Goal: Information Seeking & Learning: Learn about a topic

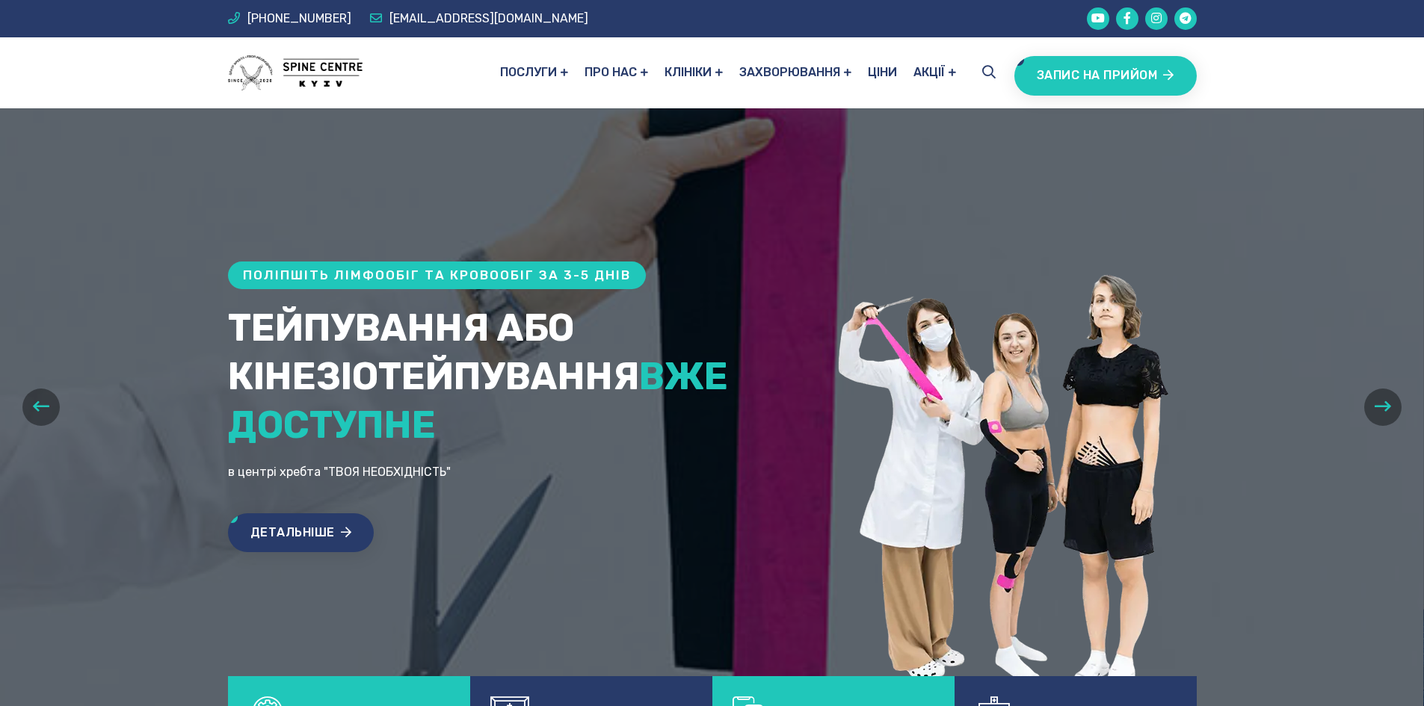
click at [1376, 400] on icon "button" at bounding box center [1383, 406] width 16 height 19
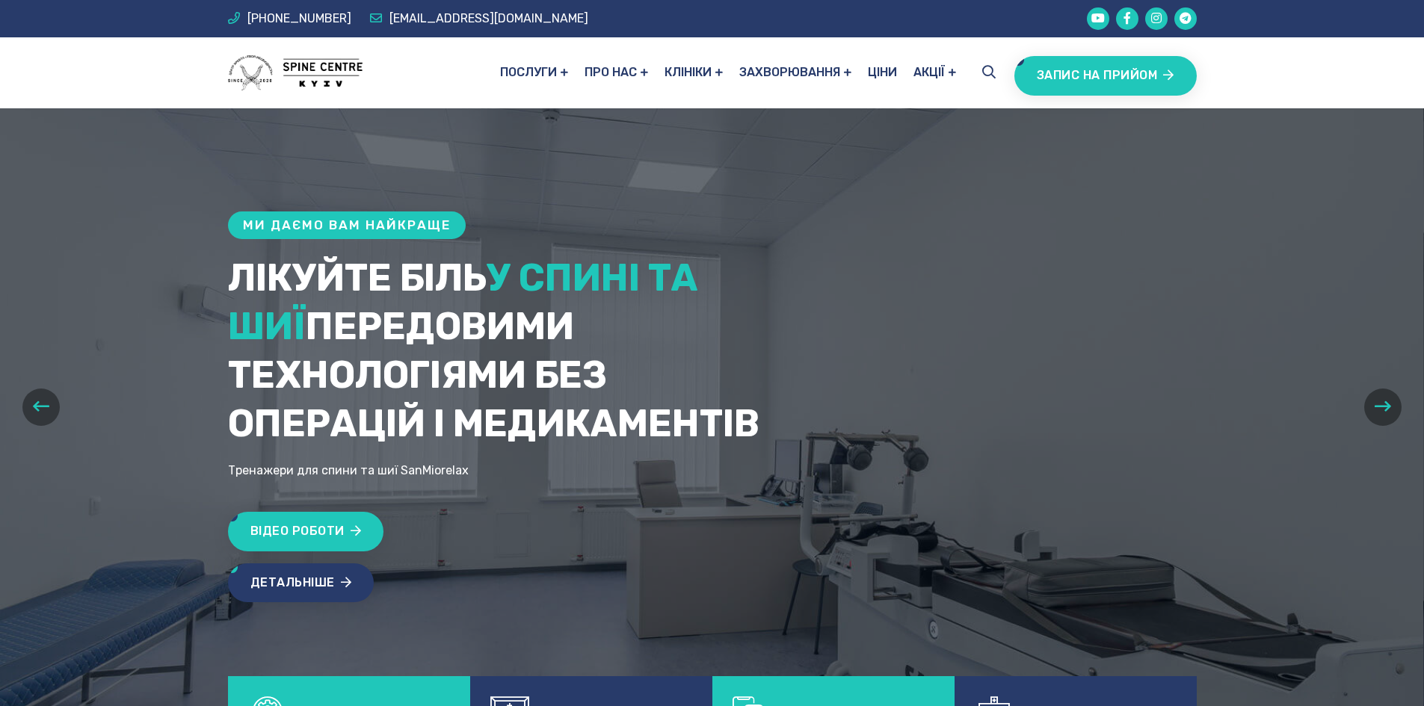
click at [1376, 400] on icon "button" at bounding box center [1383, 406] width 16 height 19
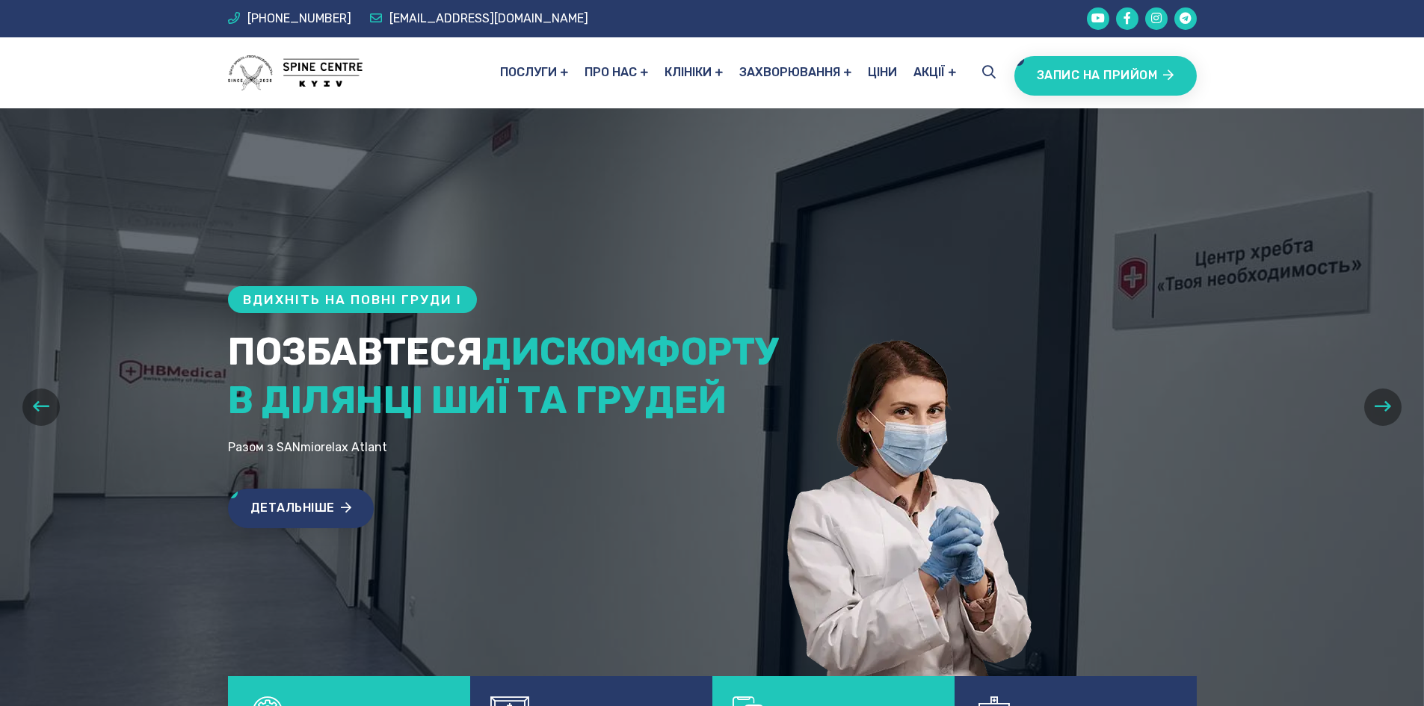
click at [1392, 408] on button "button" at bounding box center [1382, 407] width 37 height 37
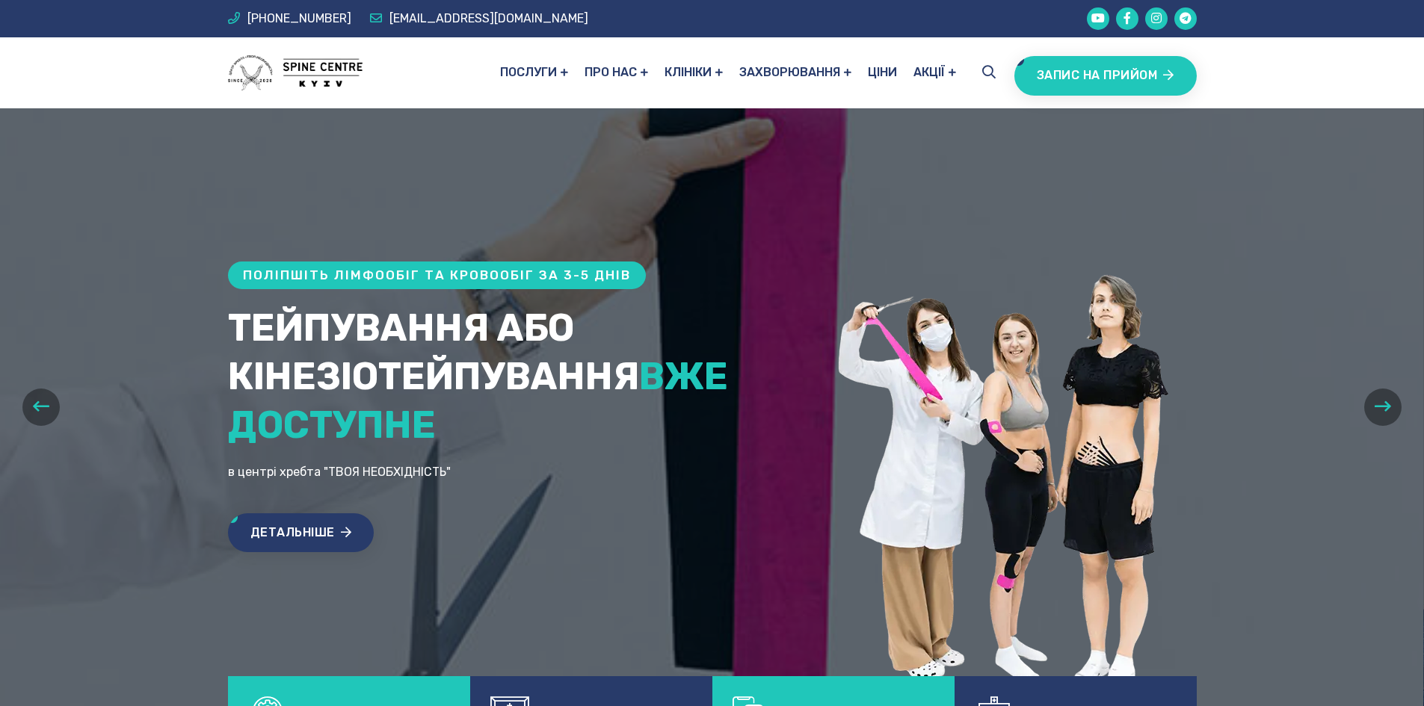
click at [1385, 406] on icon "button" at bounding box center [1383, 406] width 16 height 19
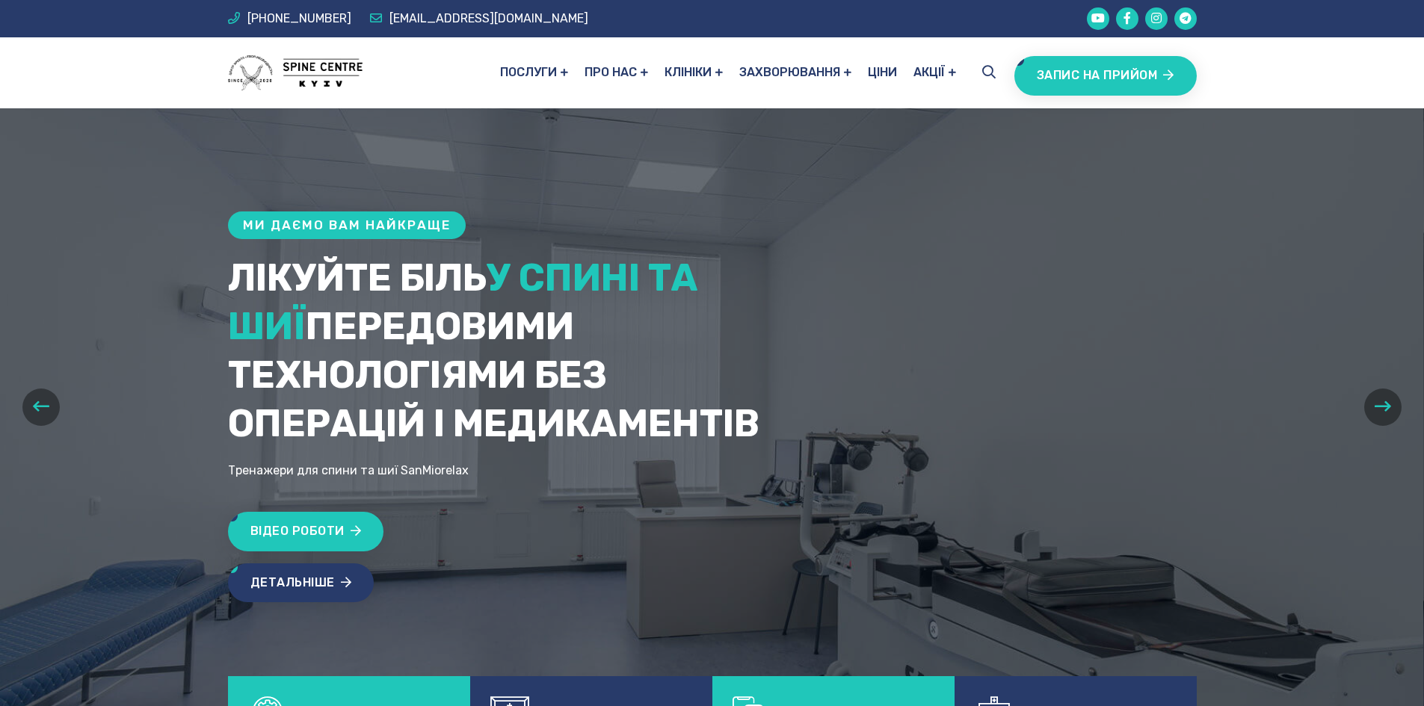
click at [1385, 406] on icon "button" at bounding box center [1383, 406] width 16 height 19
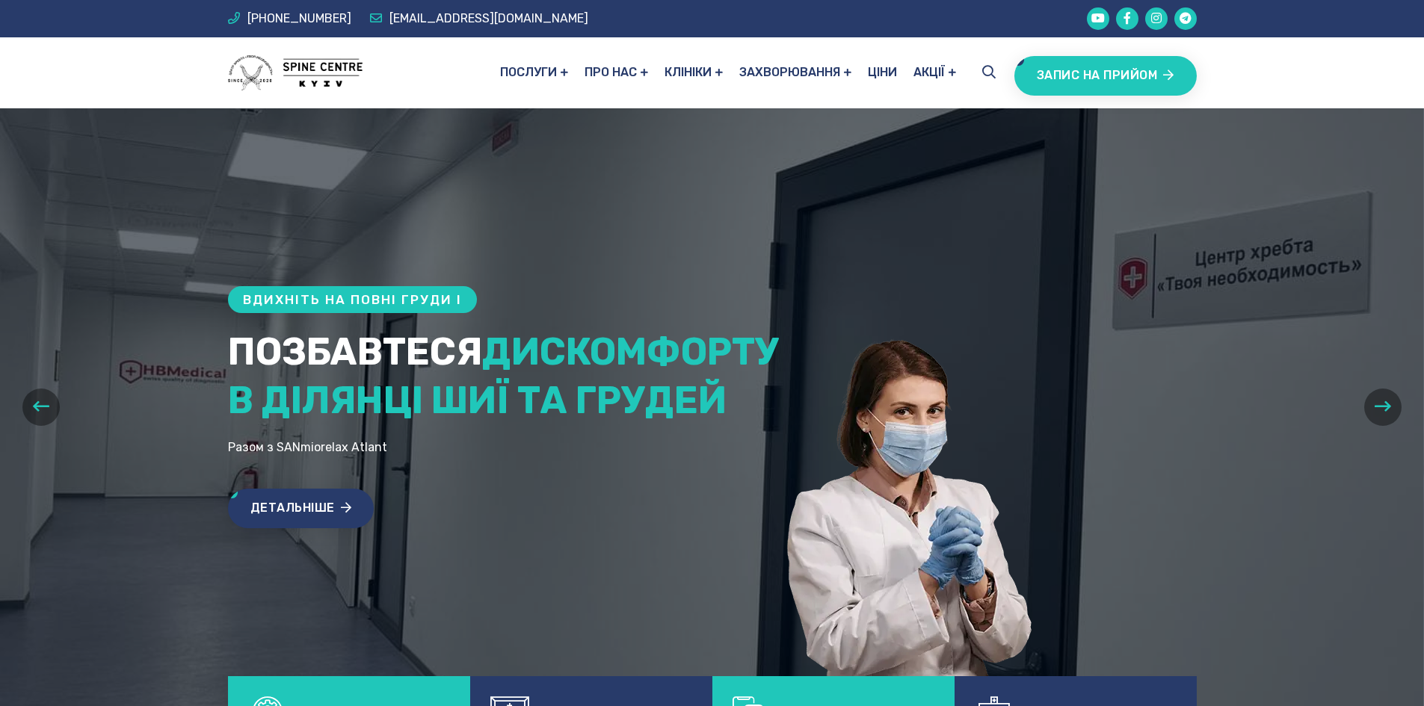
click at [1385, 406] on icon "button" at bounding box center [1383, 406] width 16 height 19
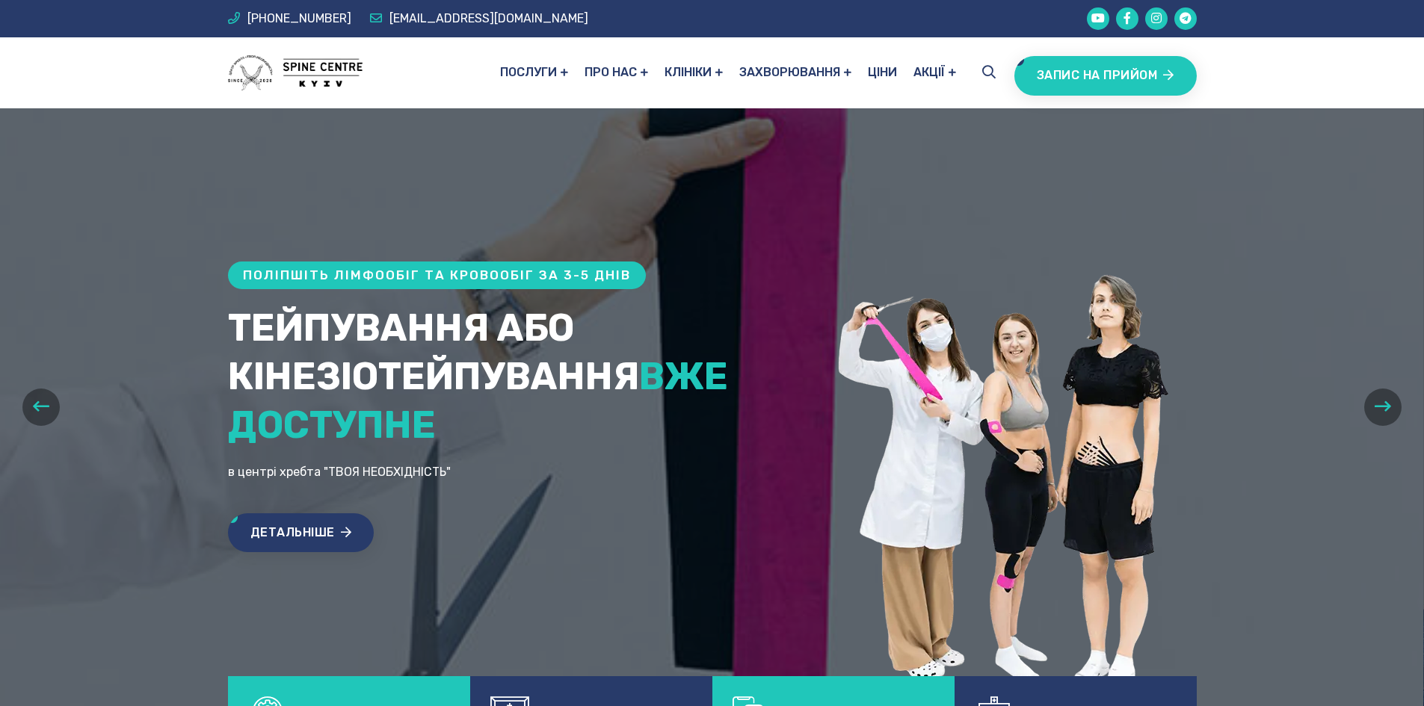
click at [1385, 406] on icon "button" at bounding box center [1383, 406] width 16 height 19
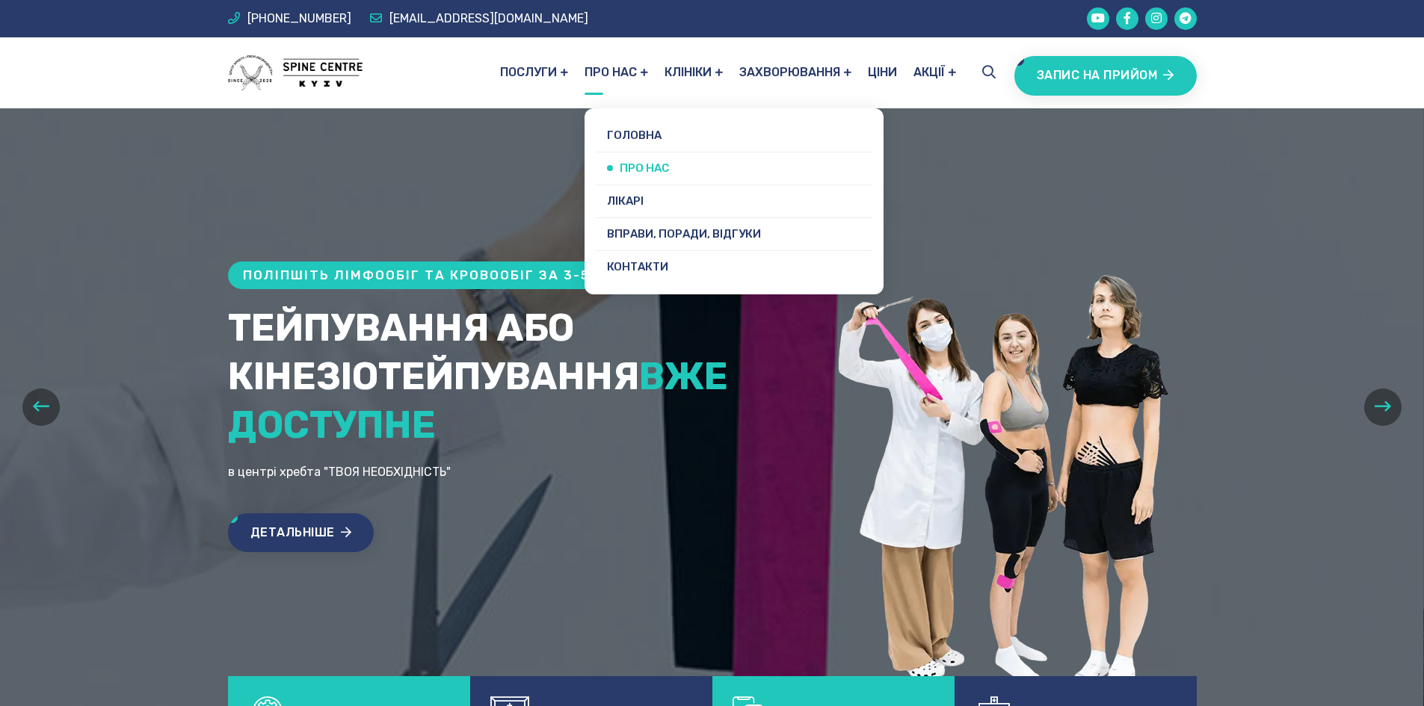
click at [630, 167] on link "Про нас" at bounding box center [734, 168] width 277 height 32
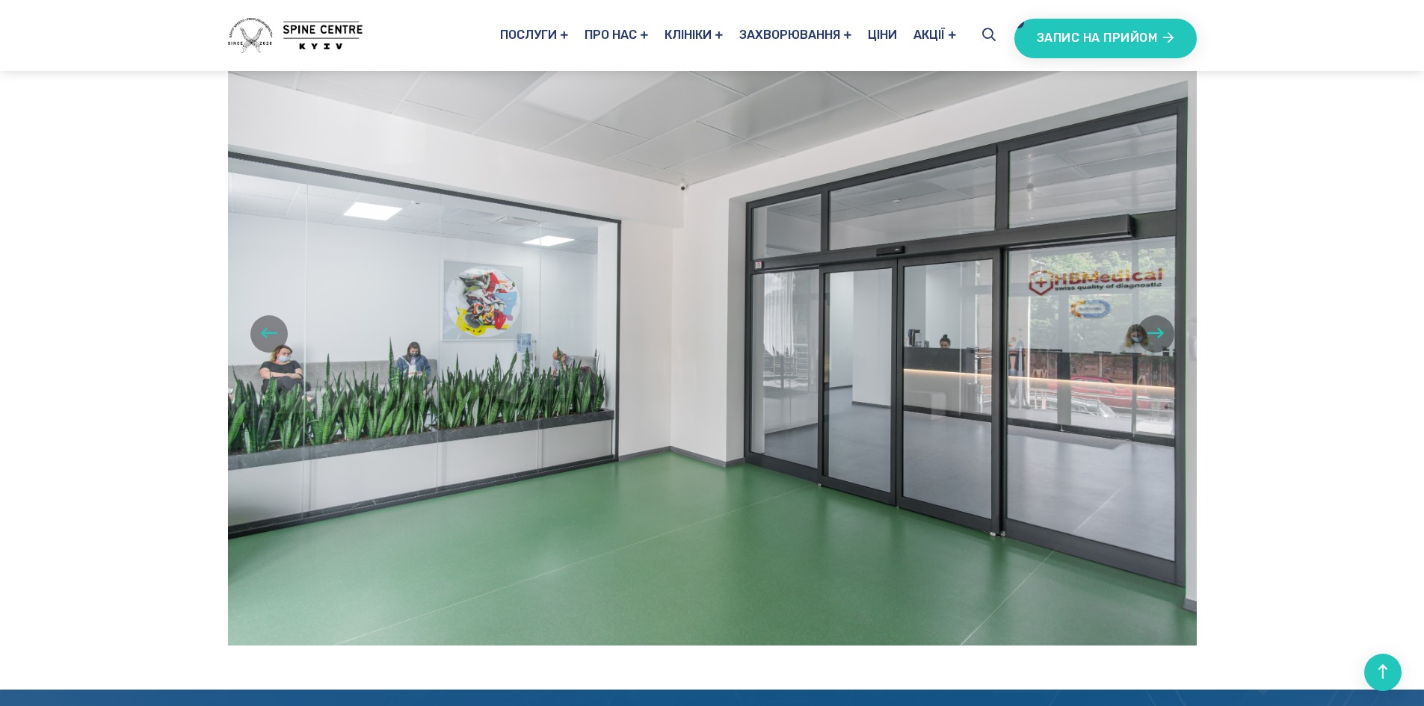
scroll to position [1046, 0]
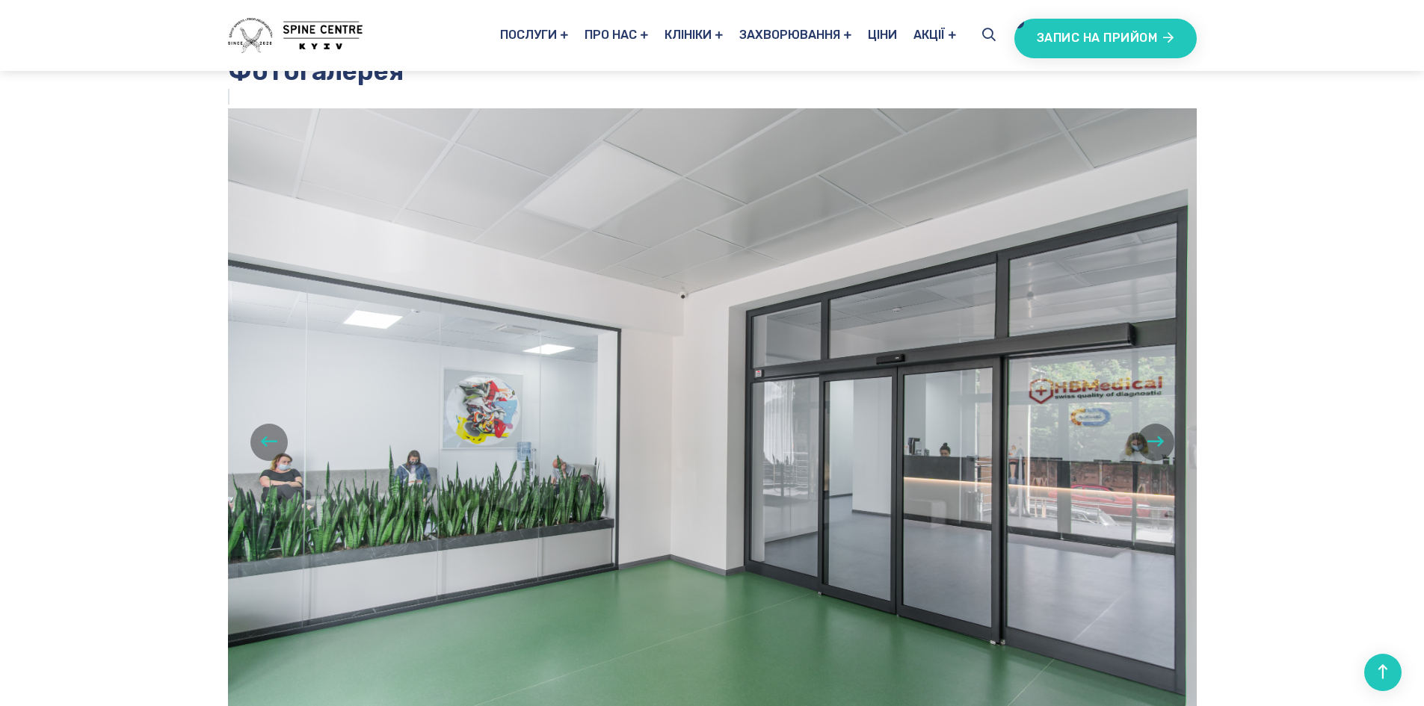
click at [1150, 432] on icon "button" at bounding box center [1155, 441] width 16 height 19
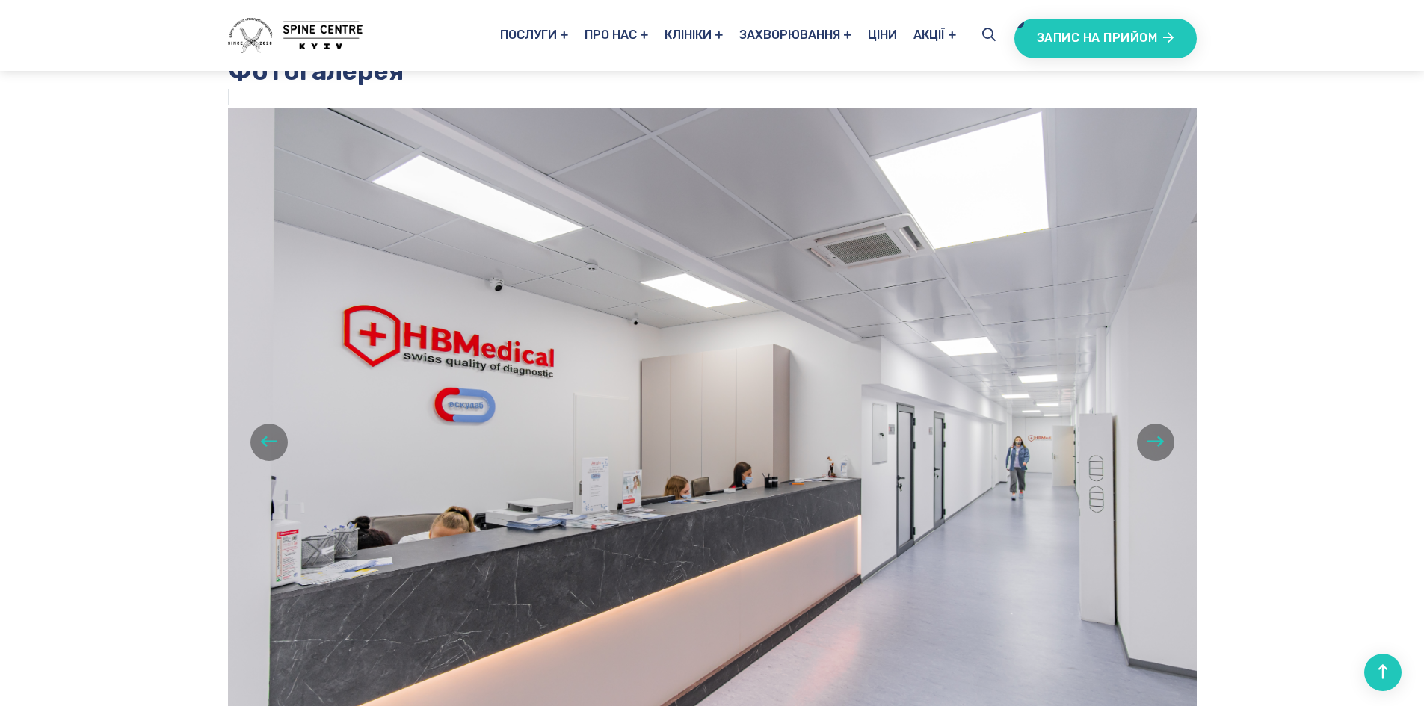
click at [1150, 432] on icon "button" at bounding box center [1155, 441] width 16 height 19
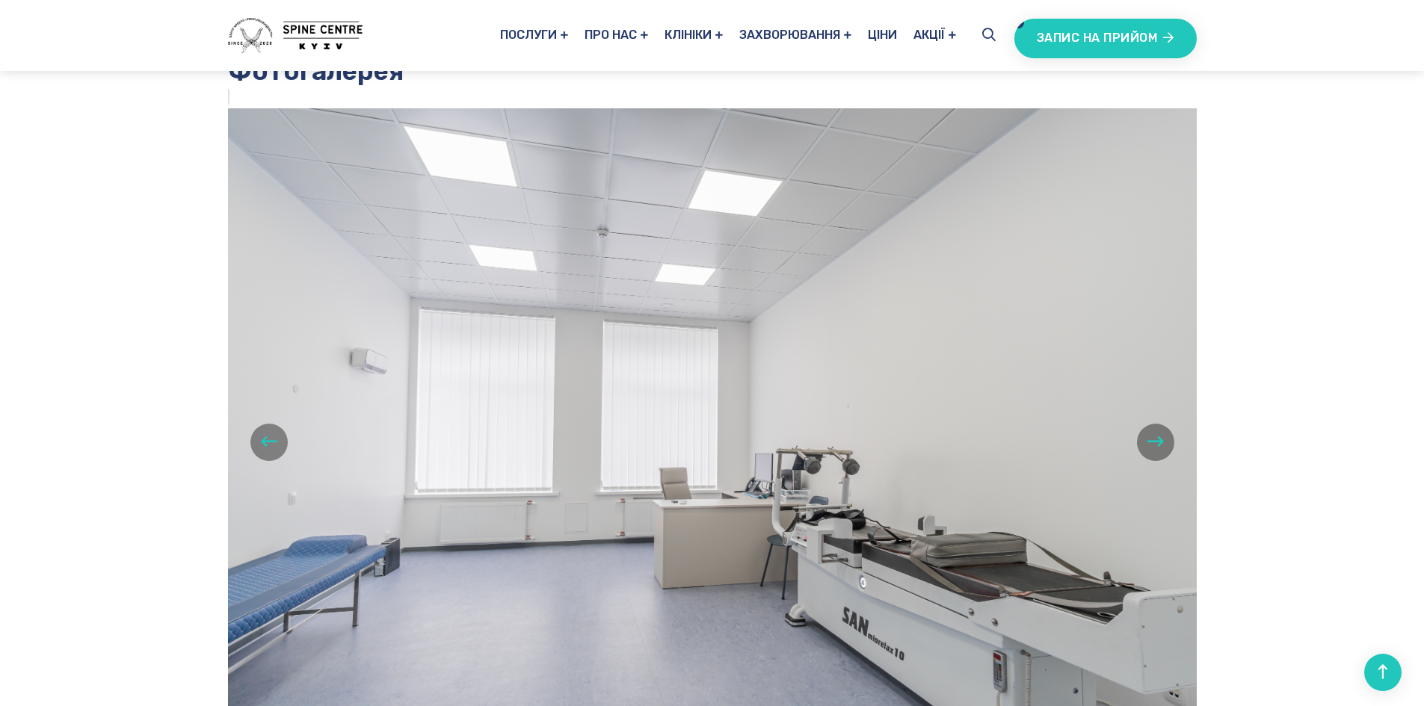
click at [1150, 432] on icon "button" at bounding box center [1155, 441] width 16 height 19
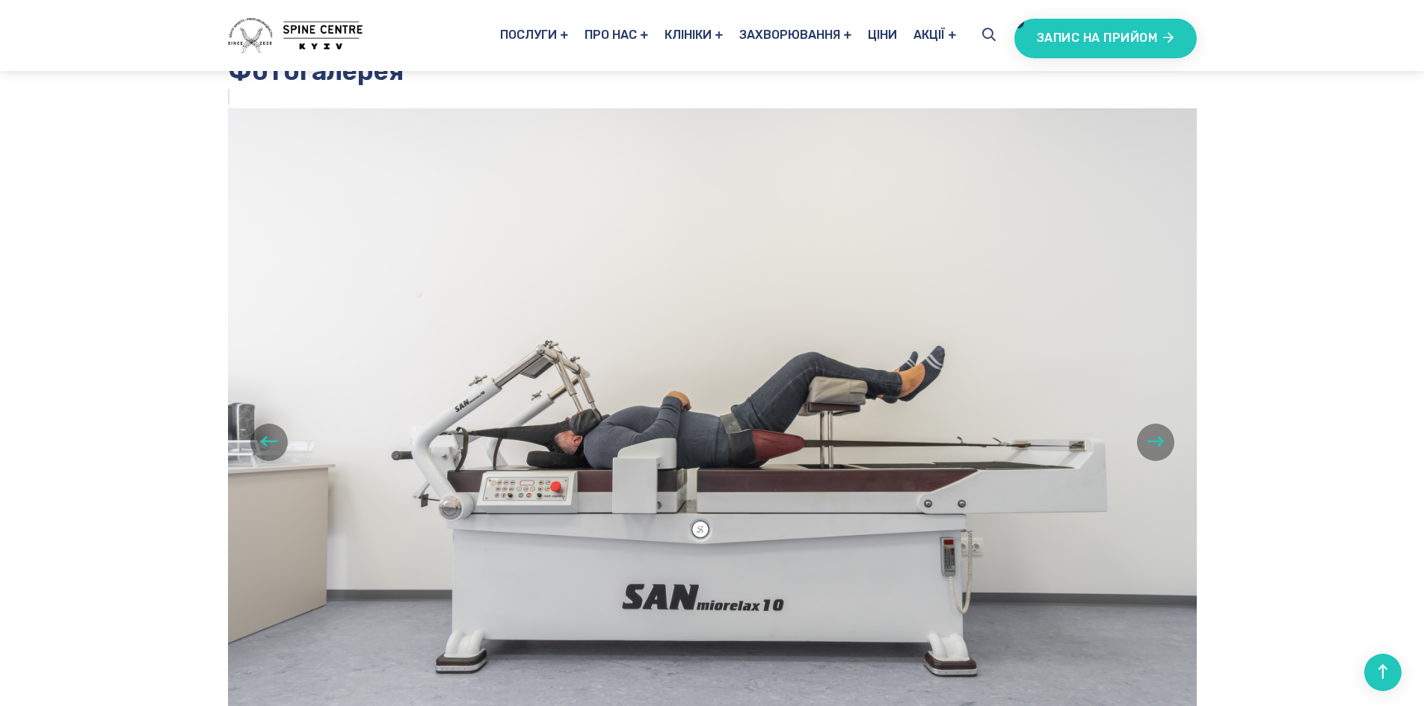
click at [1150, 432] on icon "button" at bounding box center [1155, 441] width 16 height 19
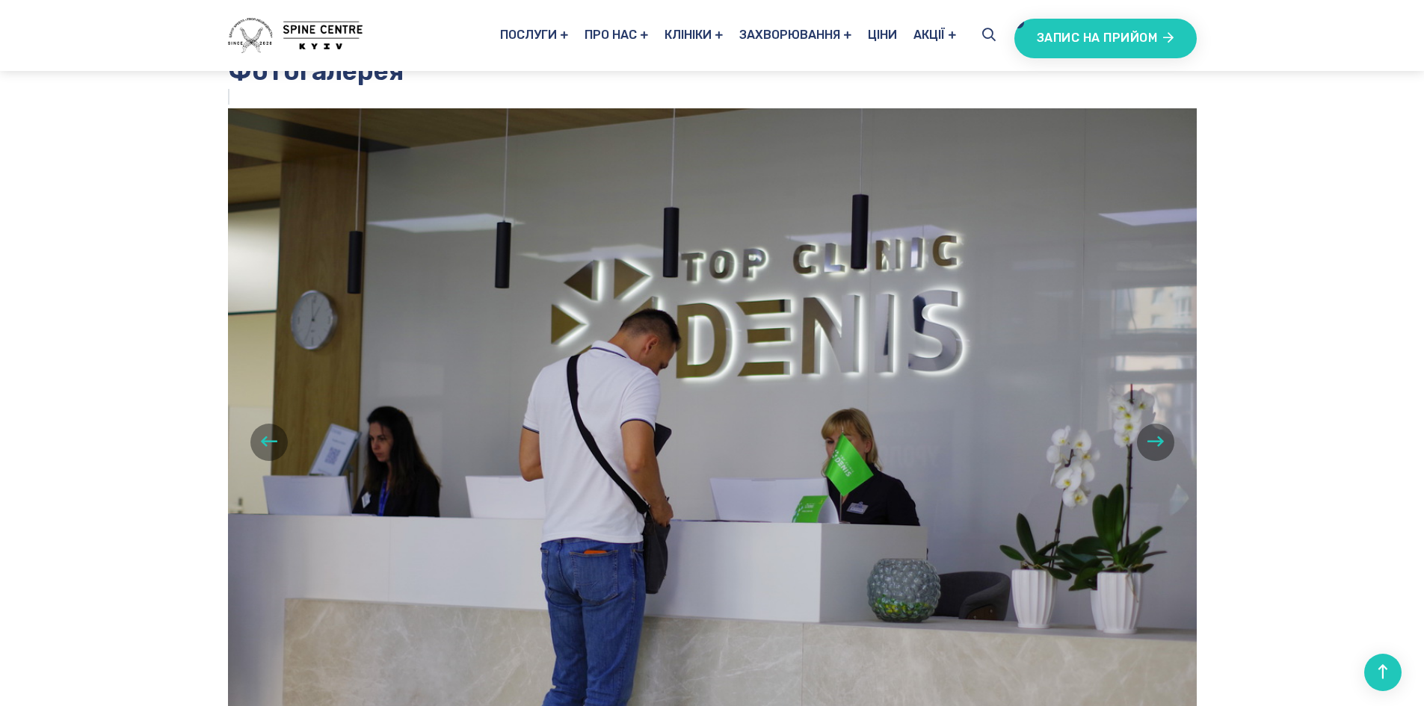
click at [1148, 432] on icon "button" at bounding box center [1155, 441] width 16 height 19
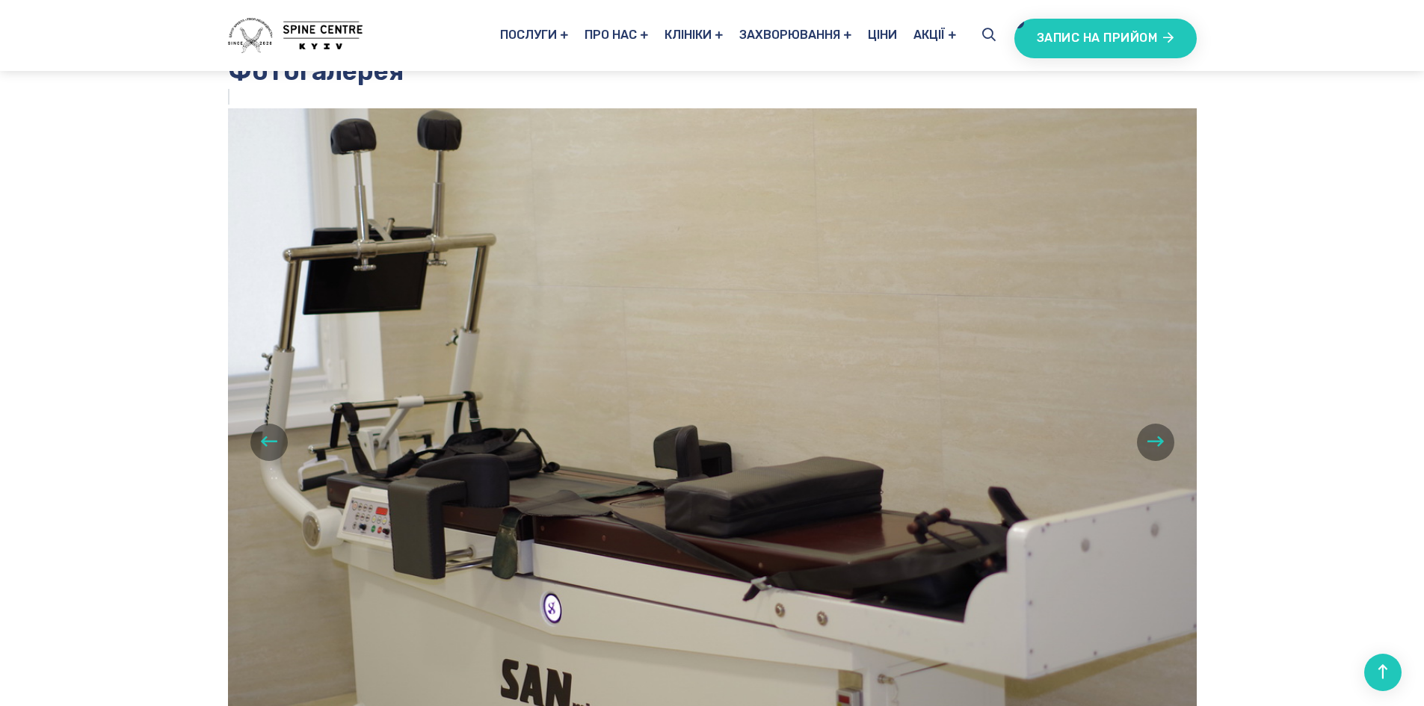
click at [1148, 432] on icon "button" at bounding box center [1155, 441] width 16 height 19
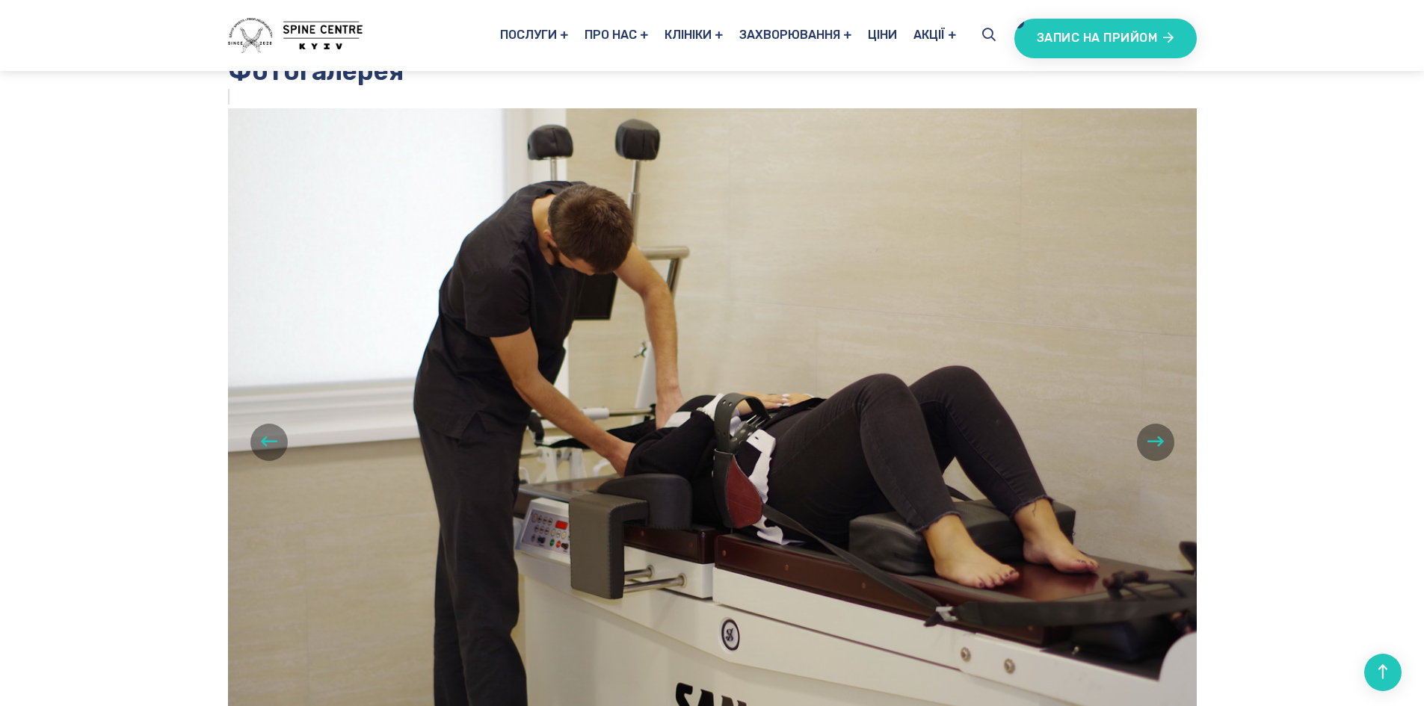
click at [1148, 432] on icon "button" at bounding box center [1155, 441] width 16 height 19
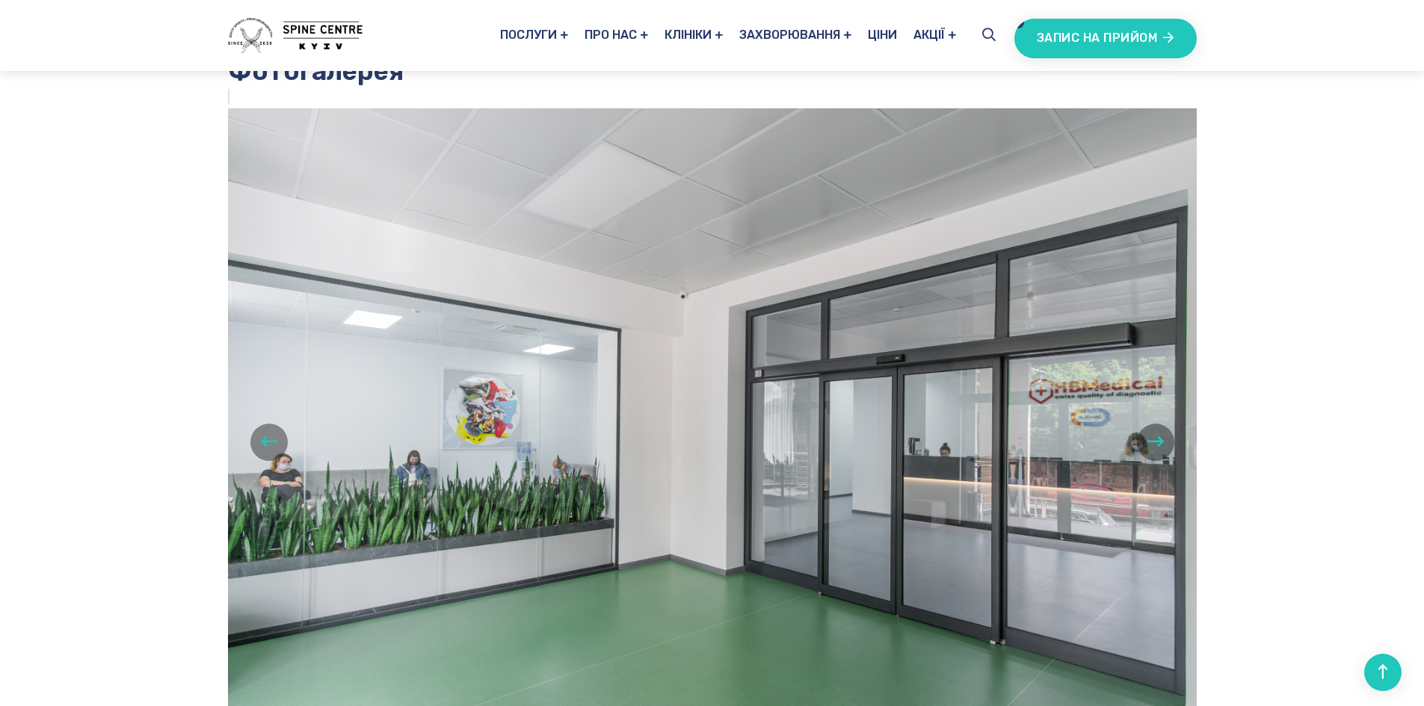
click at [1148, 432] on icon "button" at bounding box center [1155, 441] width 16 height 19
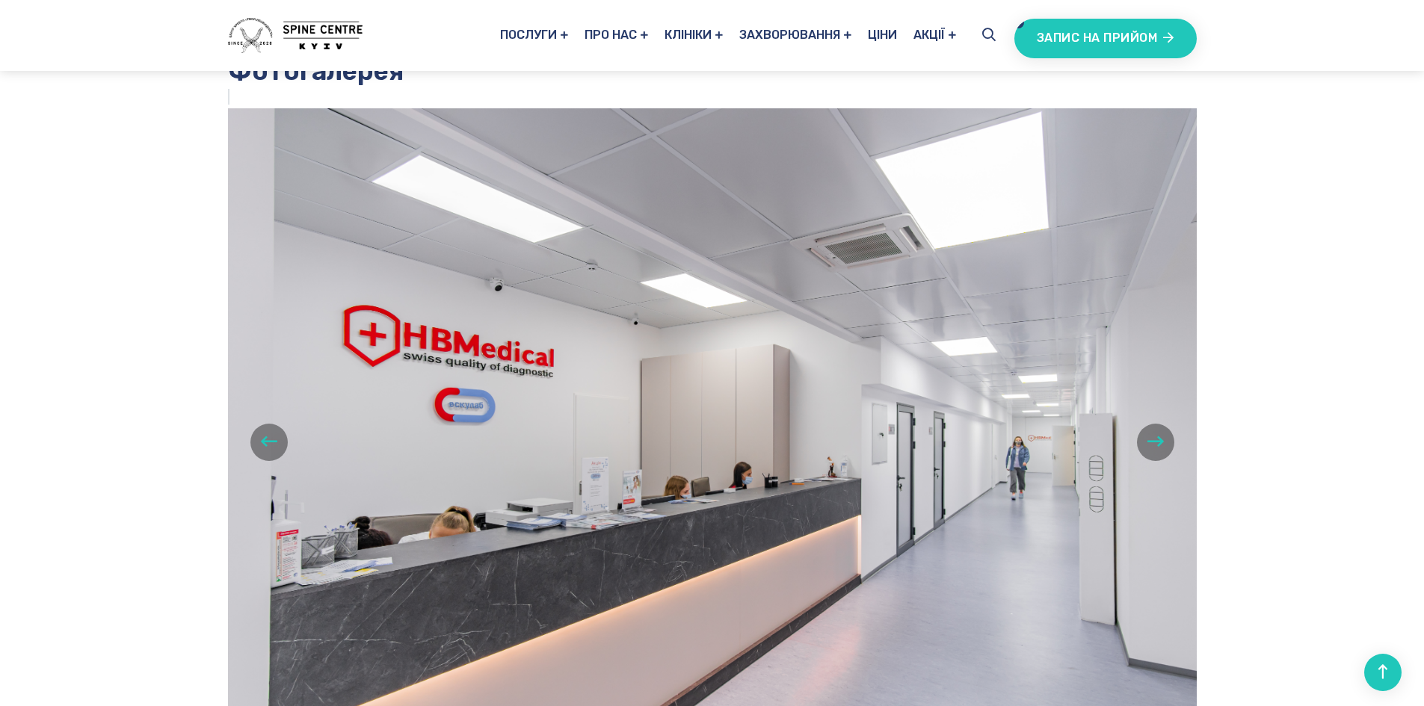
click at [1148, 432] on icon "button" at bounding box center [1155, 441] width 16 height 19
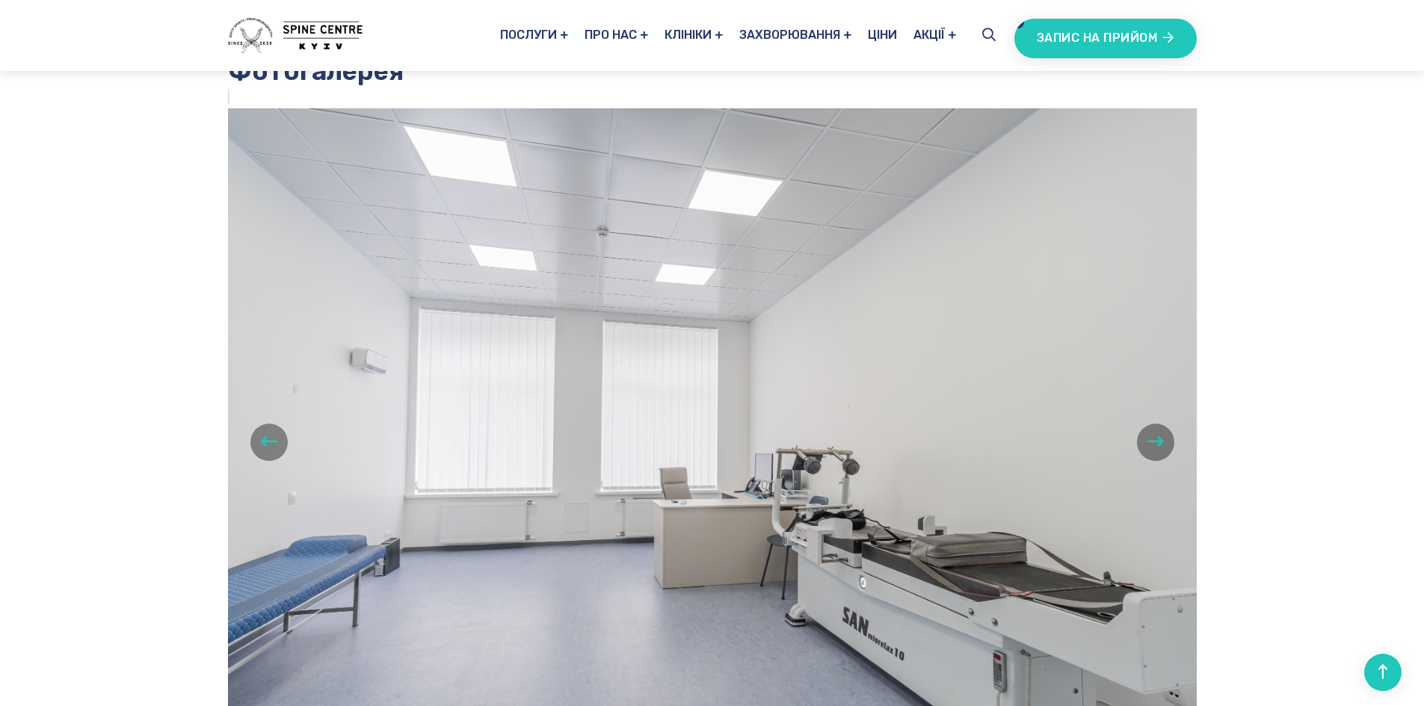
click at [1148, 432] on icon "button" at bounding box center [1155, 441] width 16 height 19
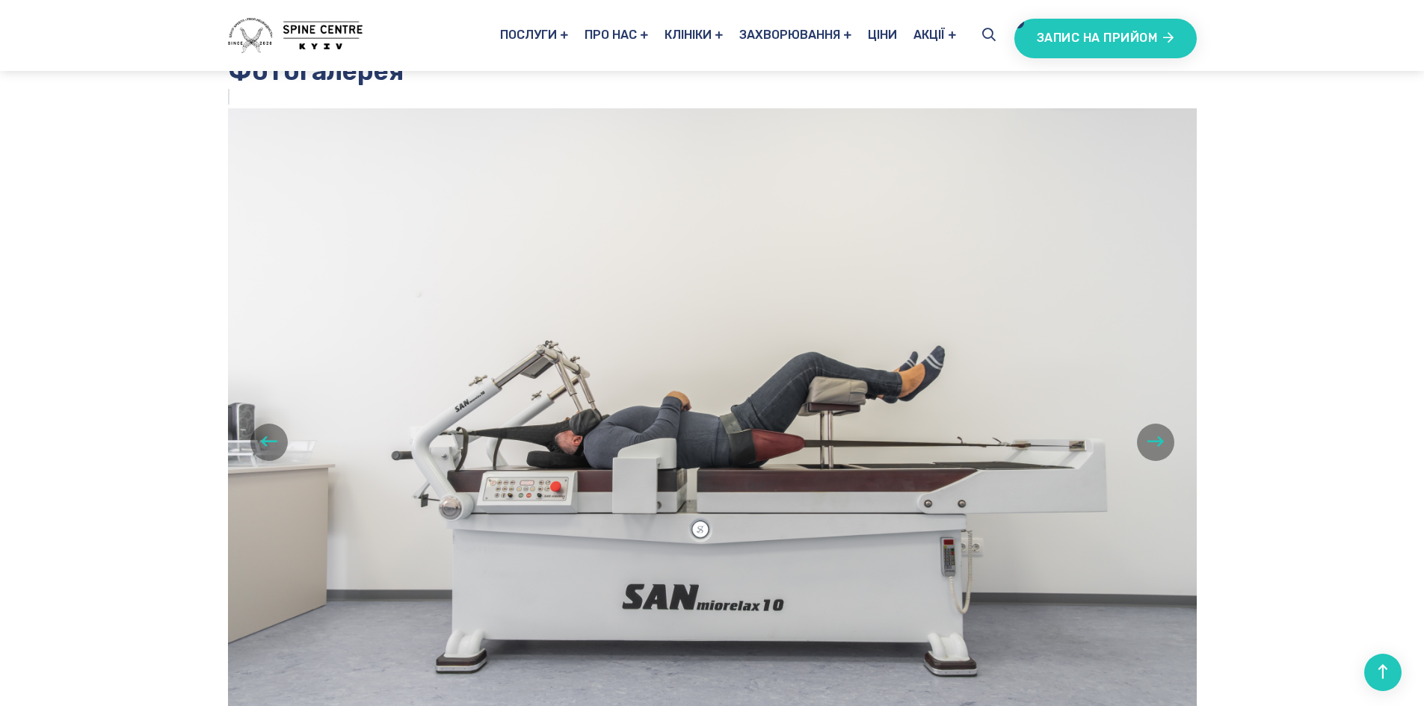
click at [1150, 432] on icon "button" at bounding box center [1155, 441] width 16 height 19
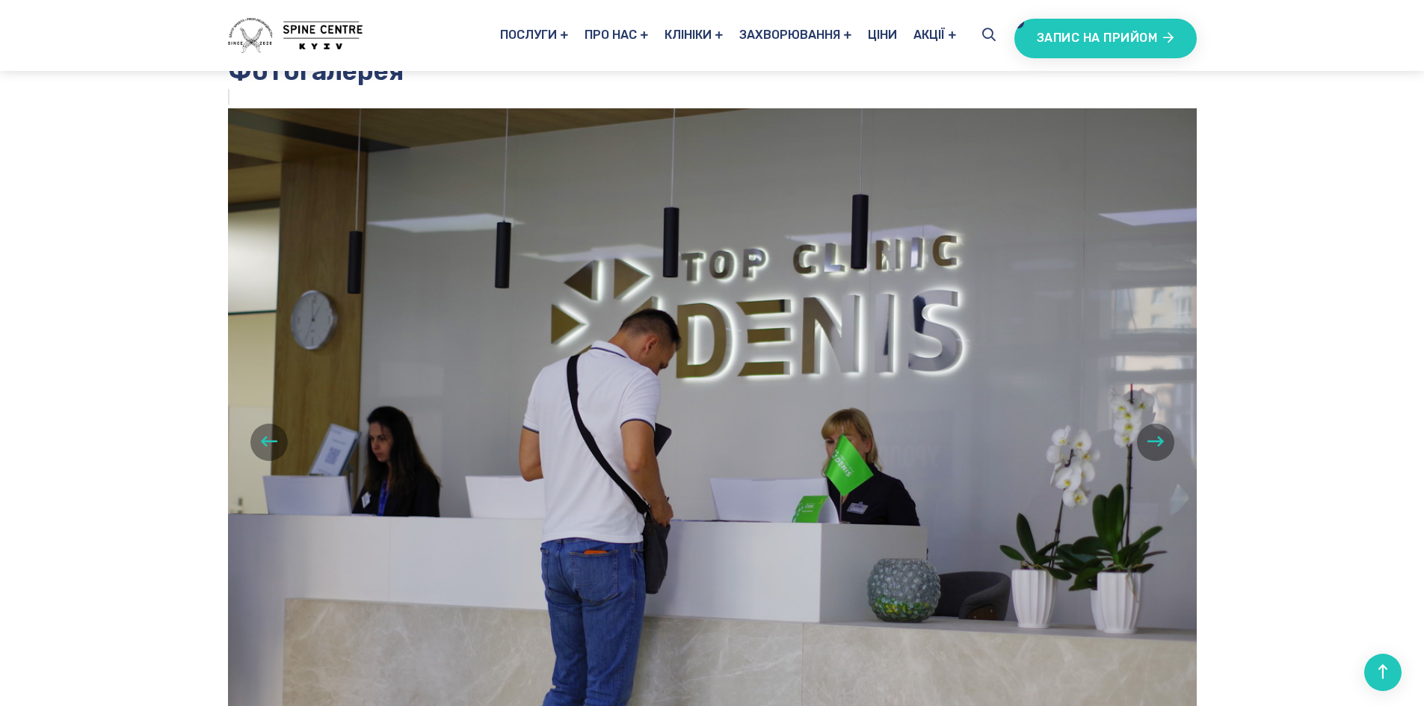
click at [1156, 432] on icon "button" at bounding box center [1155, 441] width 16 height 19
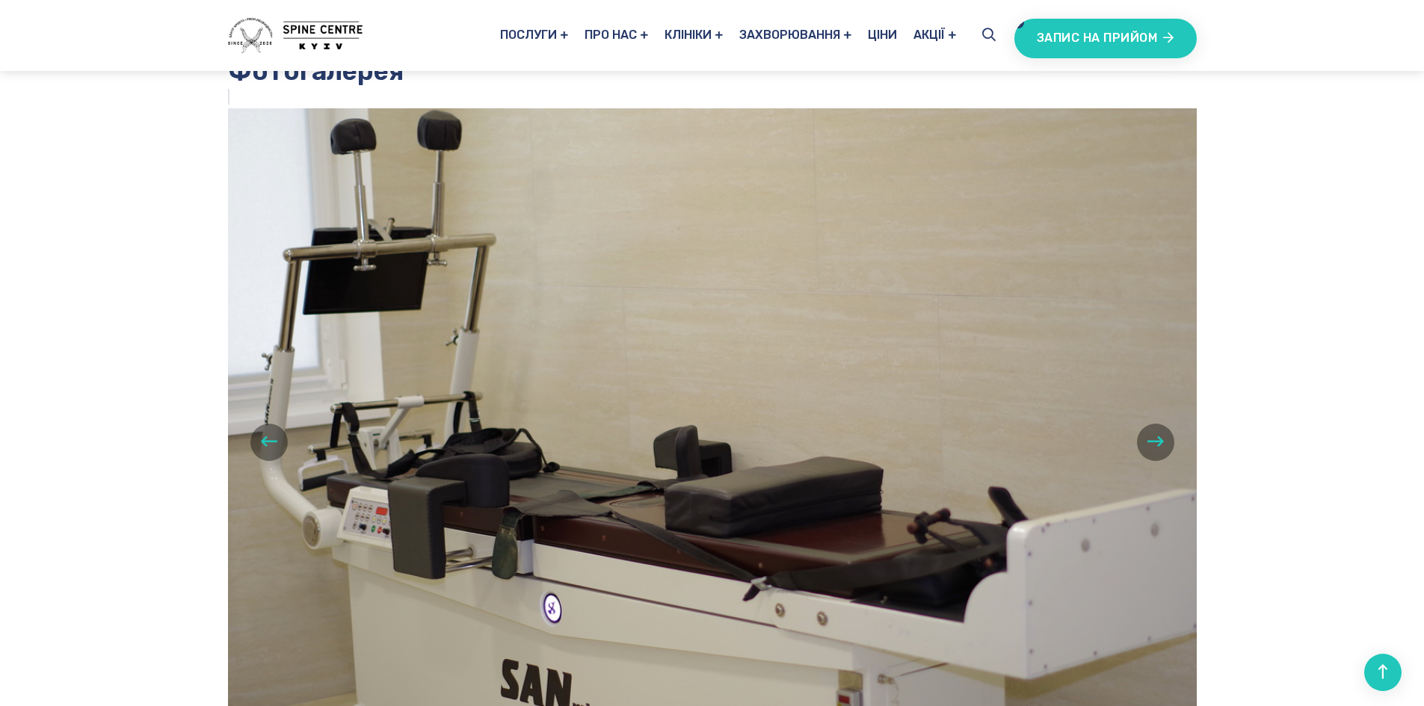
click at [1153, 432] on icon "button" at bounding box center [1155, 441] width 16 height 19
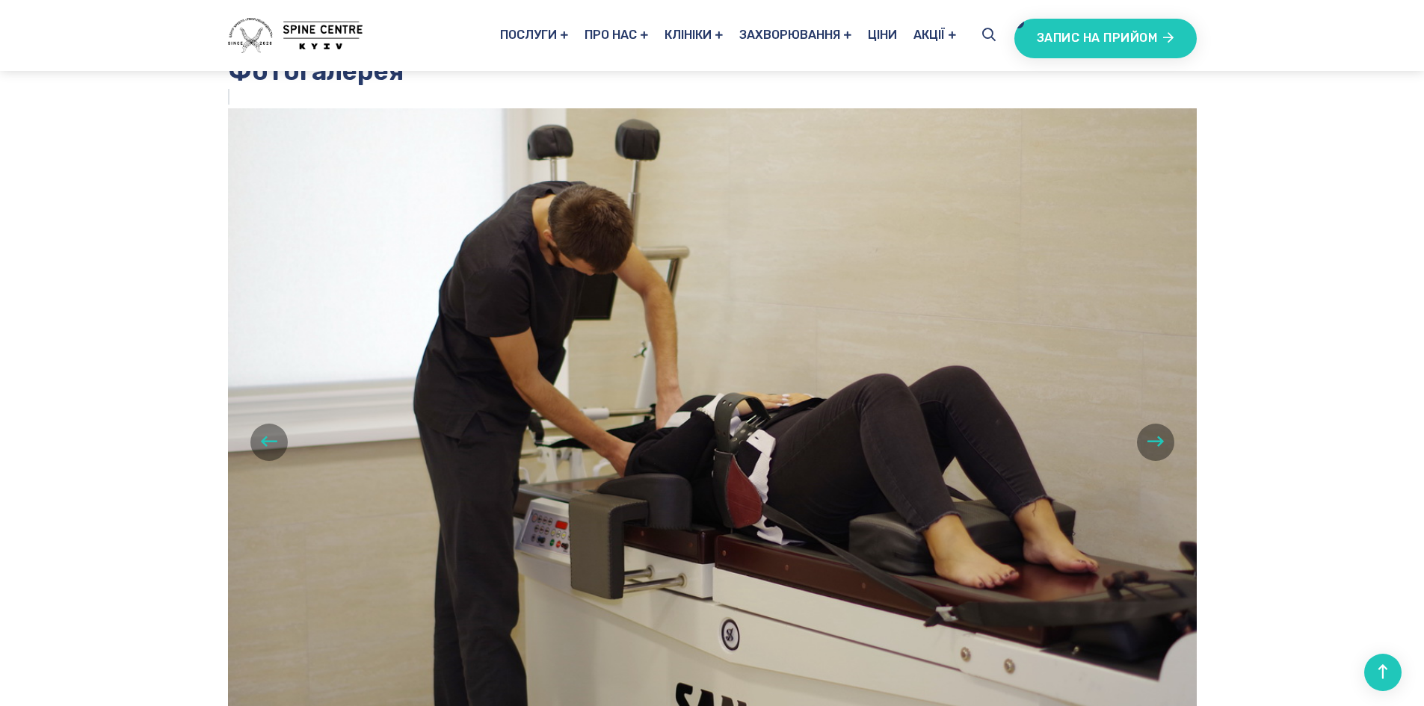
click at [1153, 432] on icon "button" at bounding box center [1155, 441] width 16 height 19
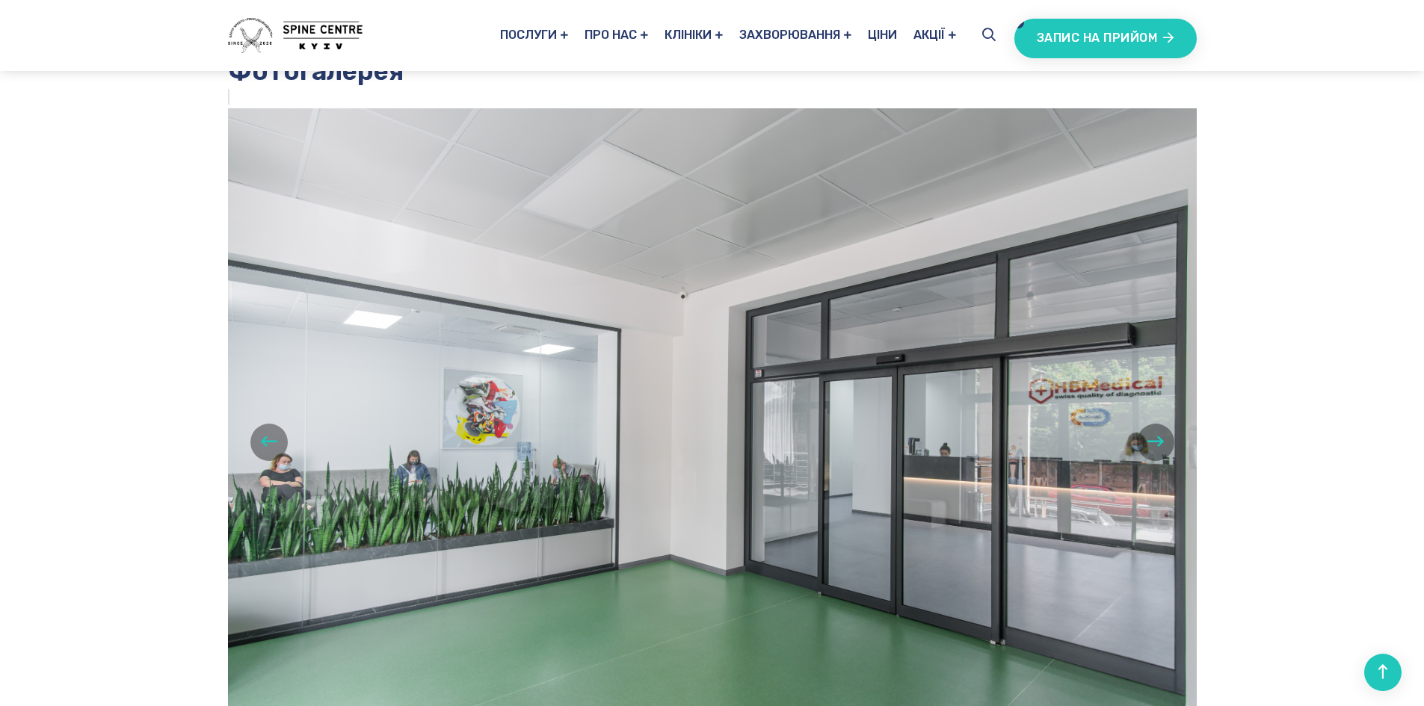
click at [1154, 432] on icon "button" at bounding box center [1155, 441] width 16 height 19
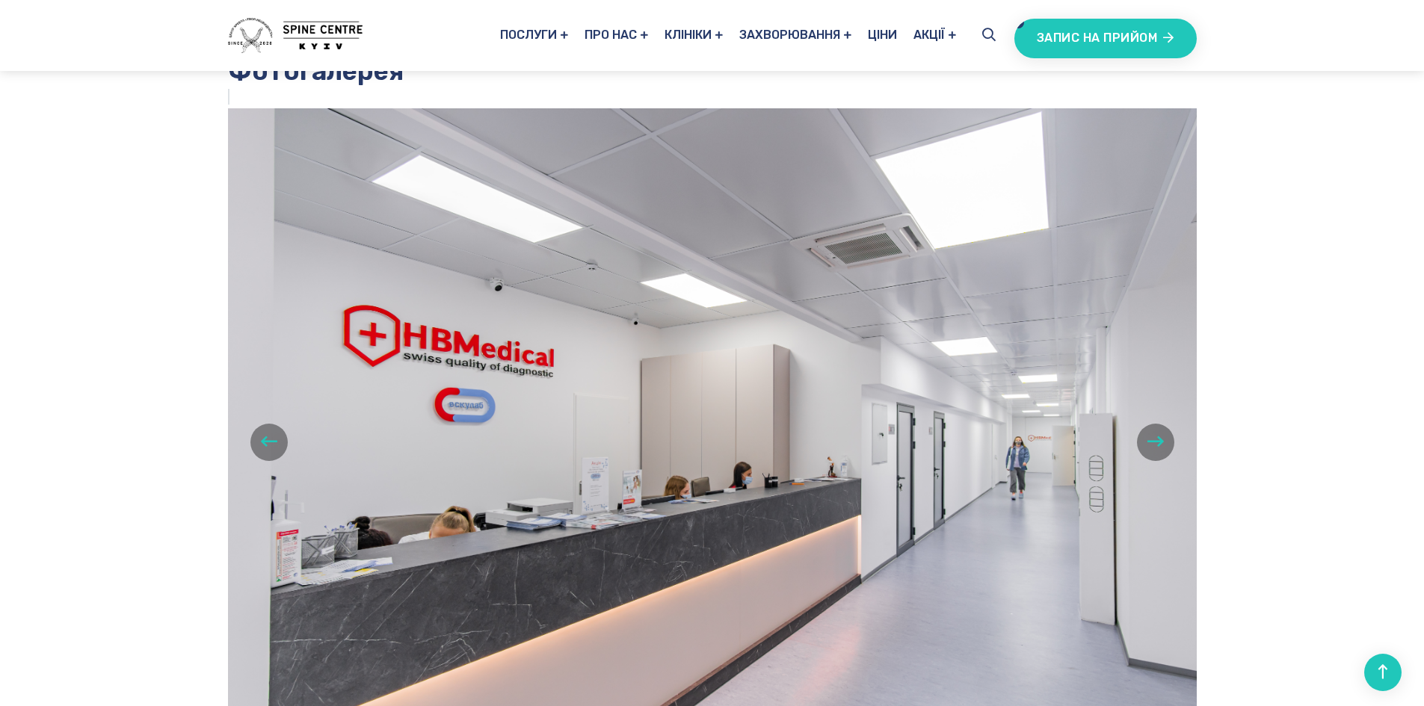
click at [1157, 432] on icon "button" at bounding box center [1155, 441] width 16 height 19
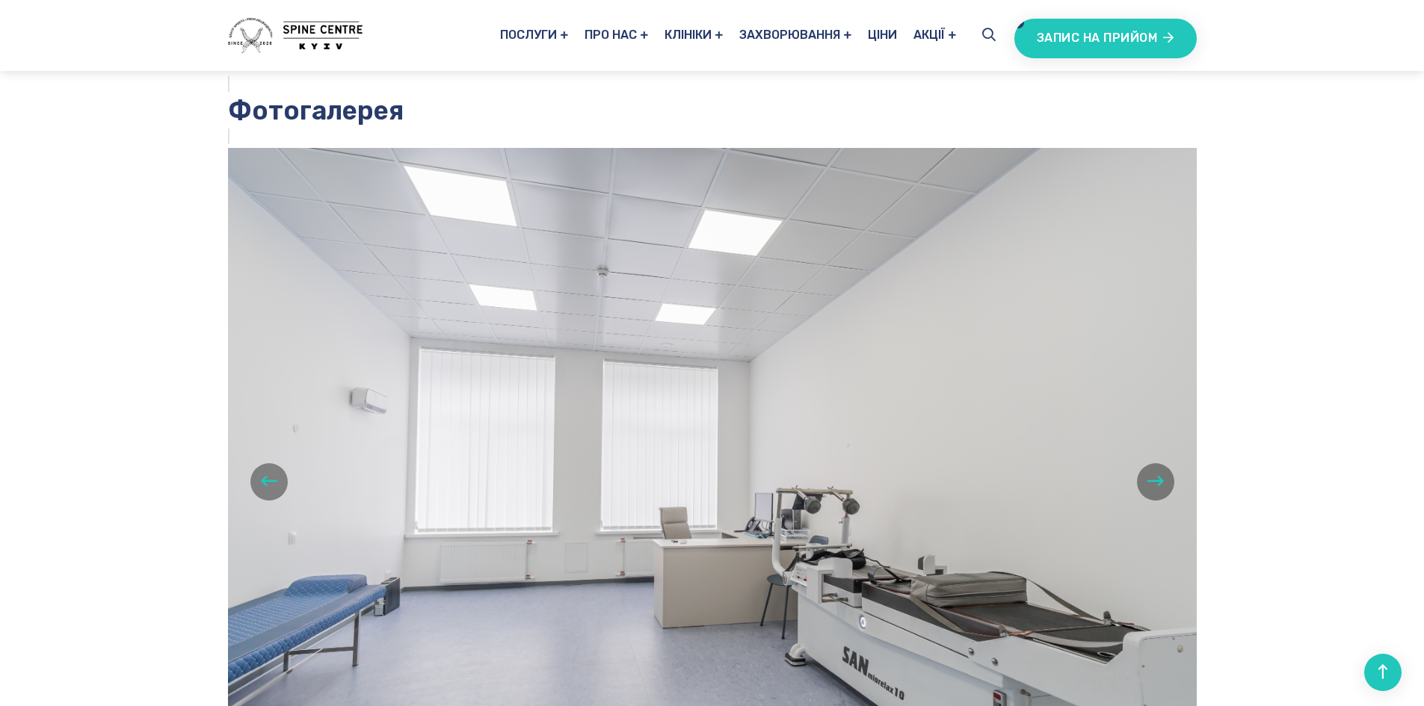
scroll to position [1121, 0]
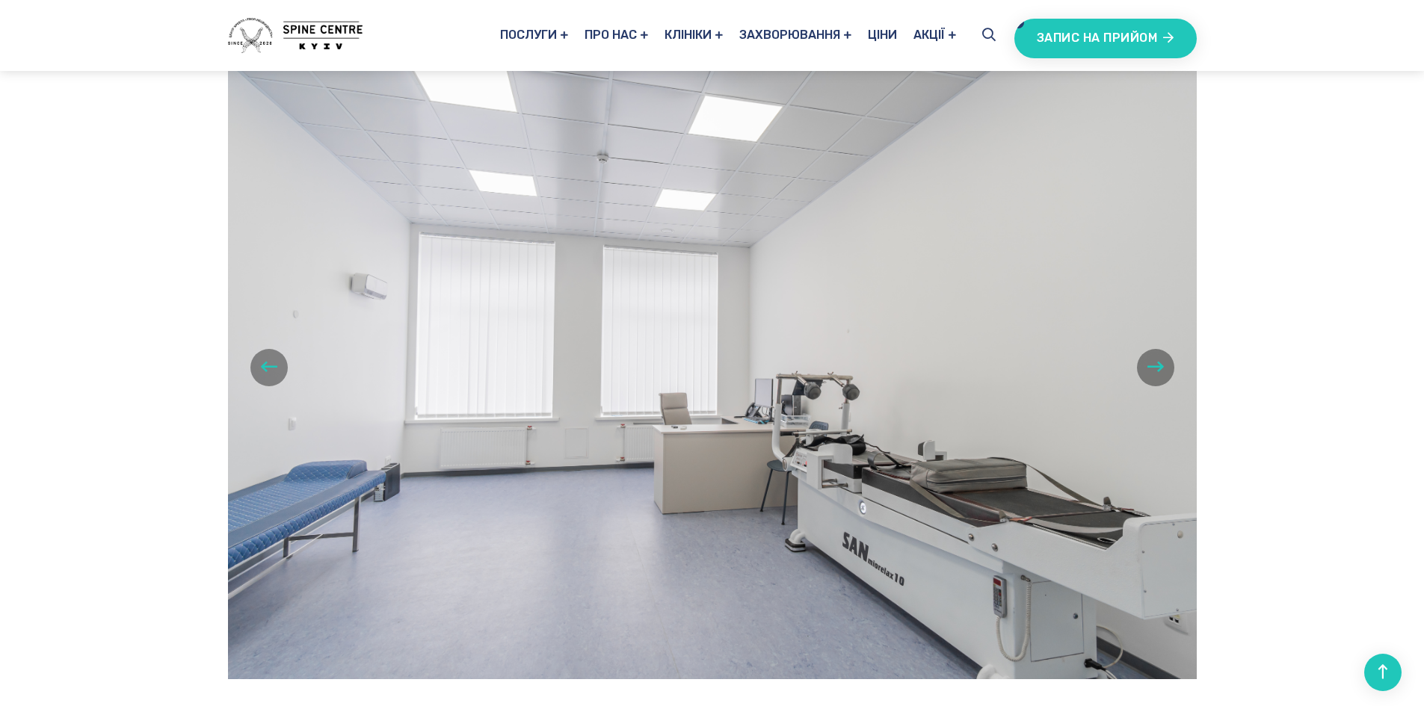
click at [1160, 357] on icon "button" at bounding box center [1155, 366] width 16 height 19
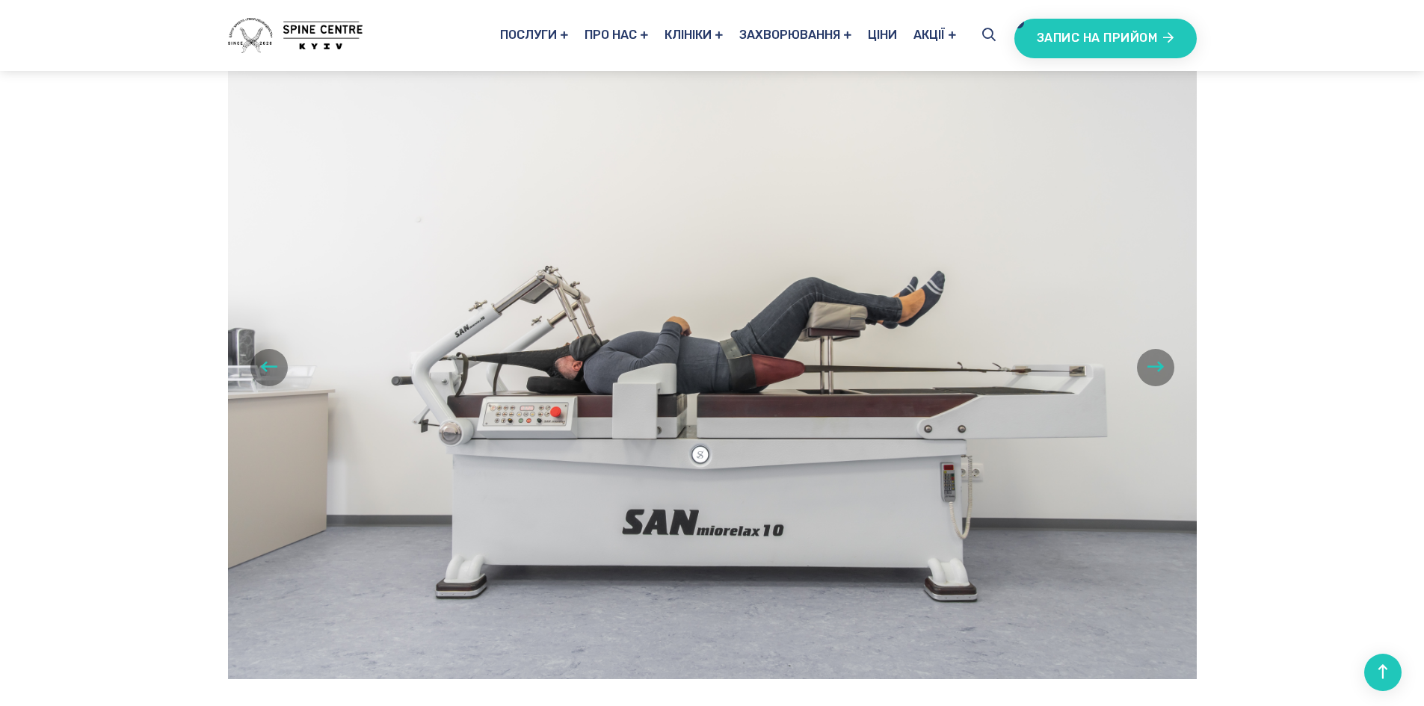
click at [1160, 357] on icon "button" at bounding box center [1155, 366] width 16 height 19
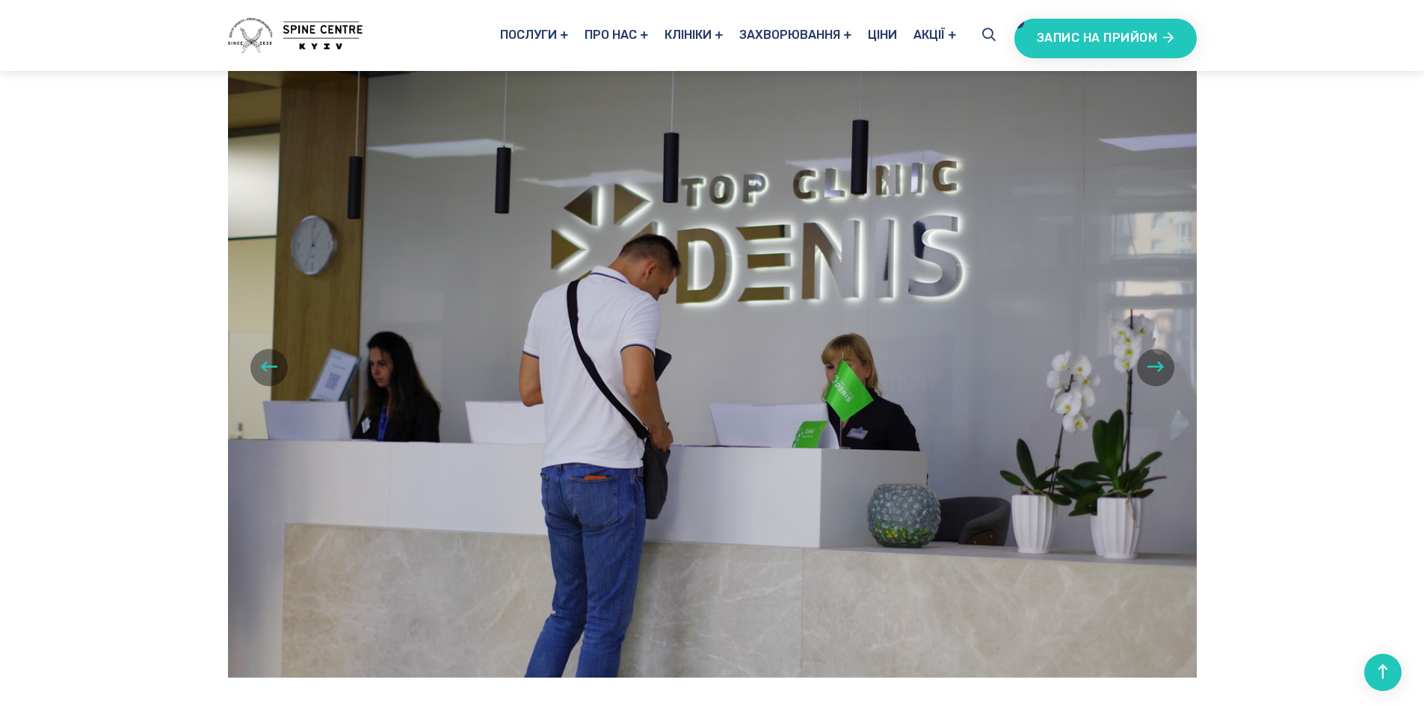
click at [1160, 357] on icon "button" at bounding box center [1155, 366] width 16 height 19
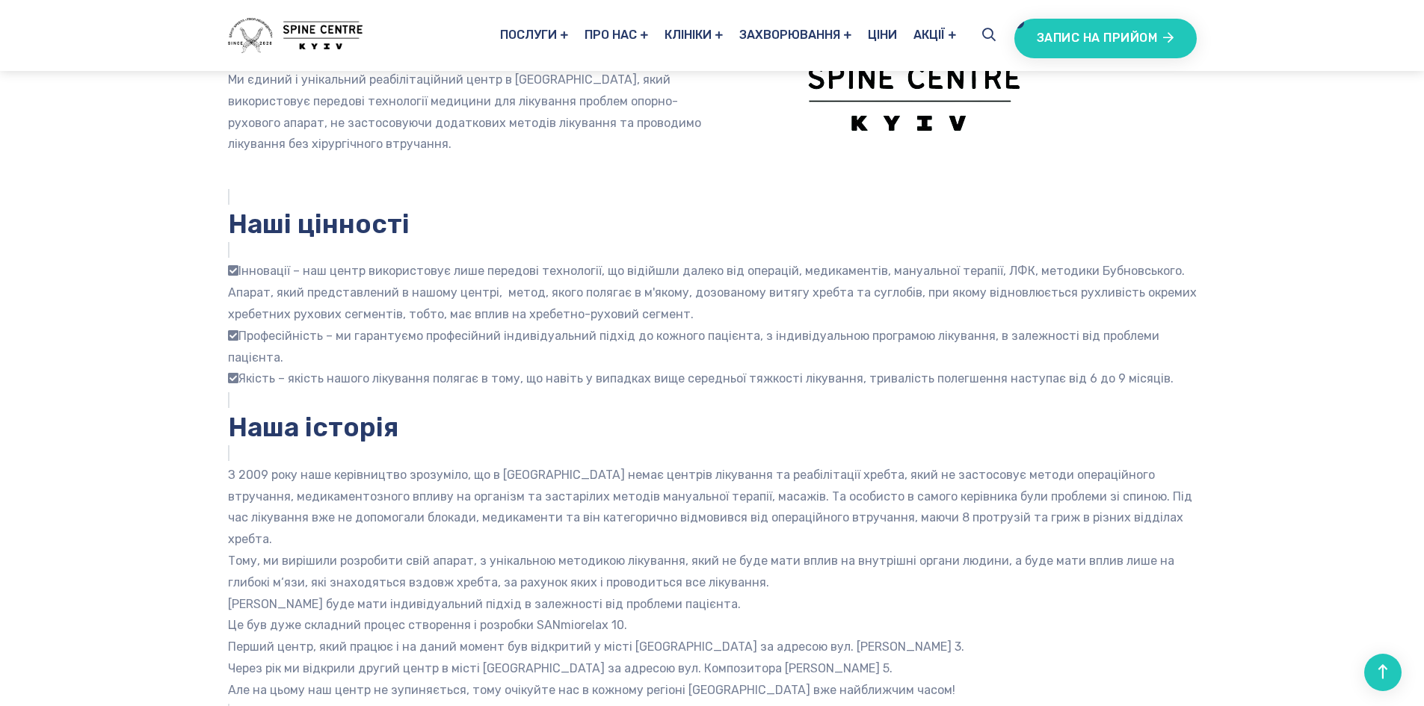
scroll to position [448, 0]
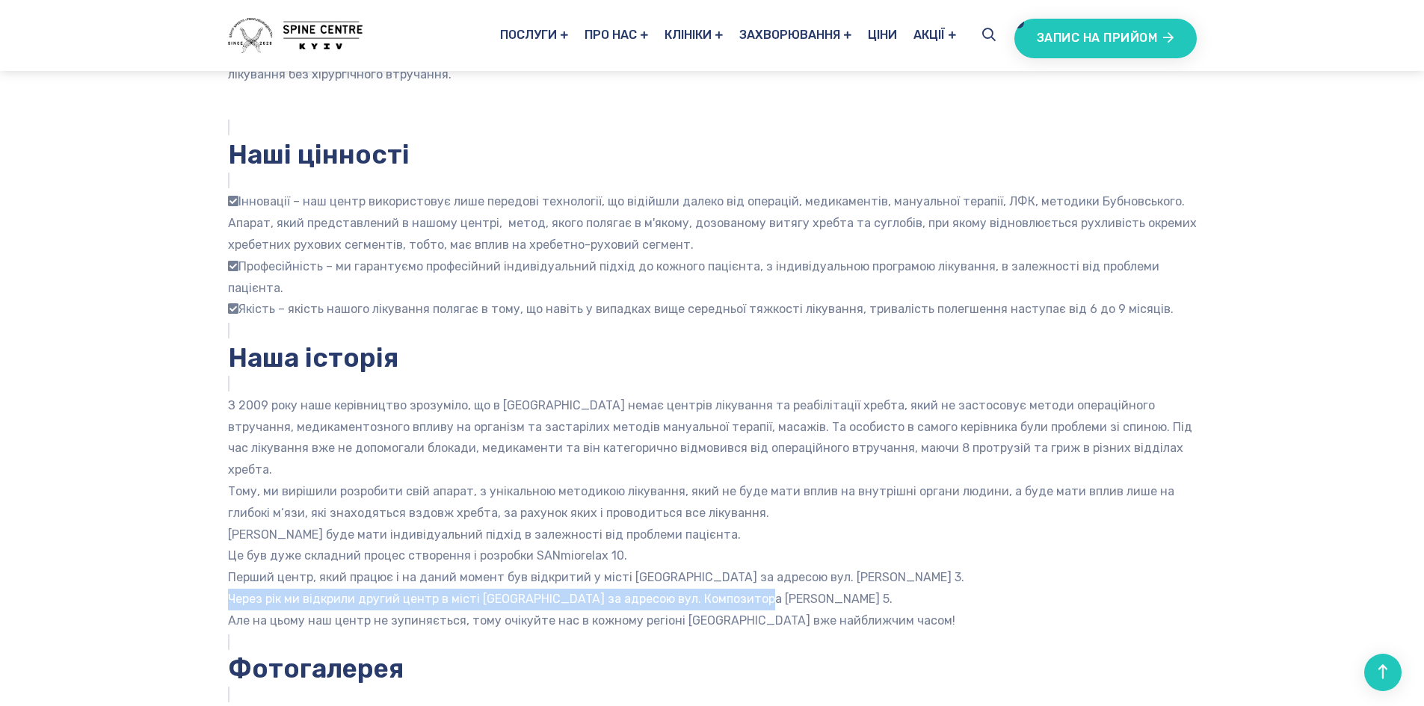
drag, startPoint x: 236, startPoint y: 582, endPoint x: 815, endPoint y: 574, distance: 578.6
click at [815, 574] on div "Наші цінності Інновації – наш центр використовує лише передові технології, що в…" at bounding box center [712, 374] width 987 height 515
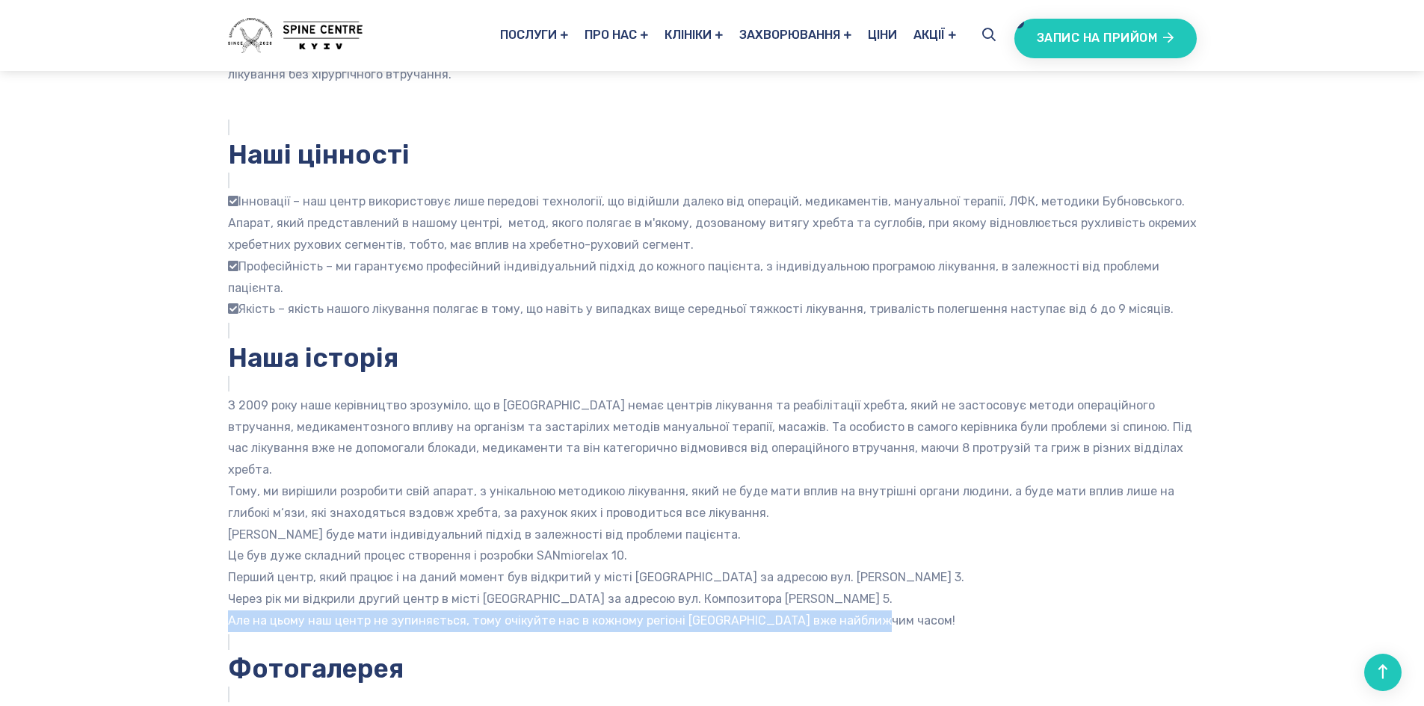
drag, startPoint x: 229, startPoint y: 597, endPoint x: 960, endPoint y: 600, distance: 731.0
click at [958, 611] on p "Але на цьому наш центр не зупиняється, тому очікуйте нас в кожному регіоні Укра…" at bounding box center [712, 622] width 969 height 22
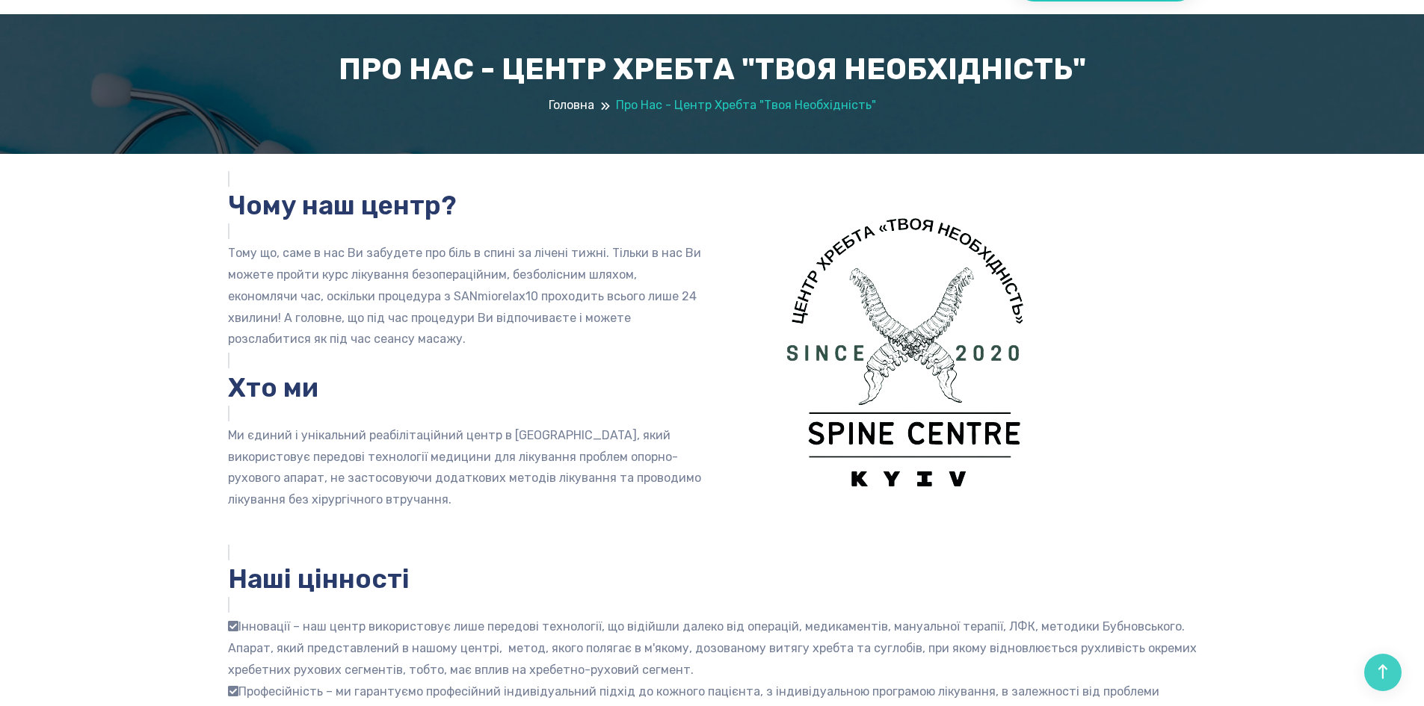
scroll to position [0, 0]
